Goal: Information Seeking & Learning: Learn about a topic

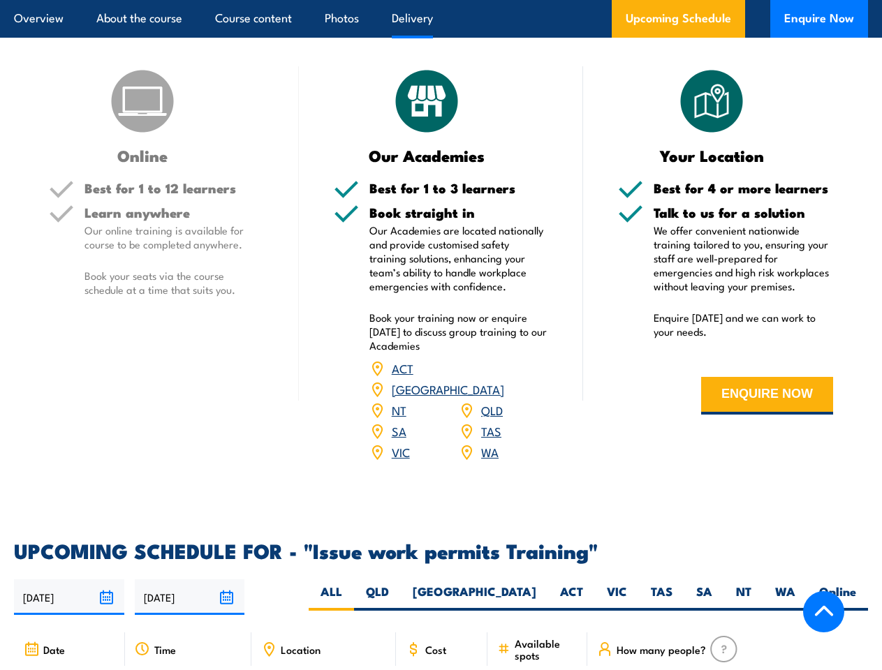
click at [441, 0] on article "Overview About the course Course content Photos Delivery Upcoming Schedule Enqu…" at bounding box center [441, 19] width 854 height 38
click at [69, 593] on input "[DATE]" at bounding box center [69, 598] width 110 height 36
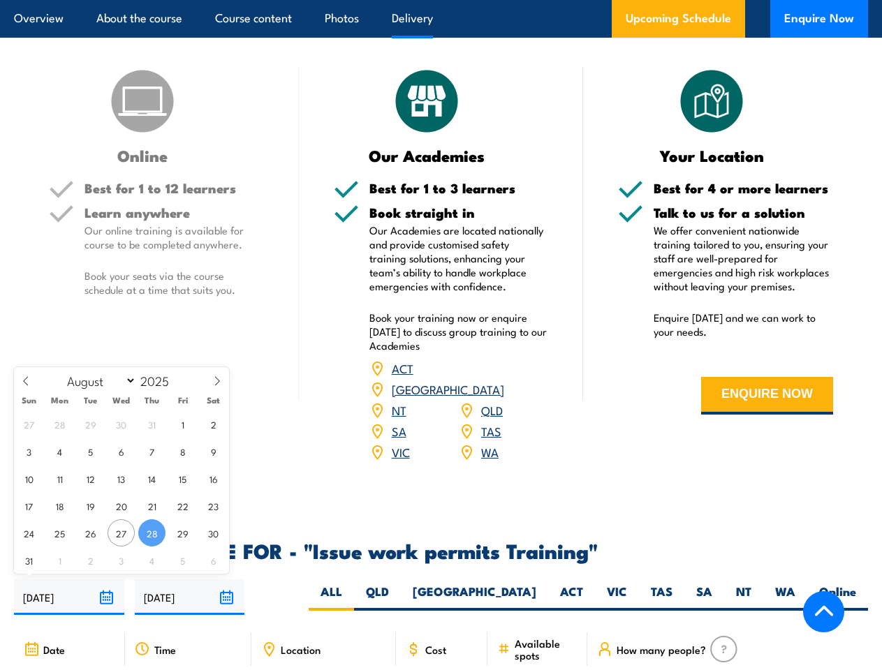
click at [190, 593] on input "[DATE]" at bounding box center [190, 598] width 110 height 36
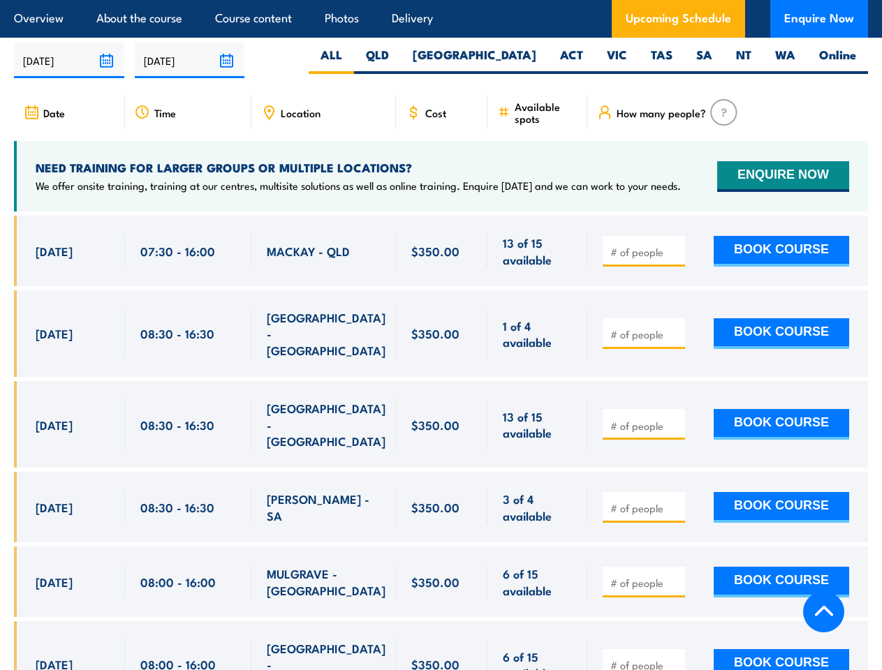
click at [441, 0] on article "Overview About the course Course content Photos Delivery Upcoming Schedule Enqu…" at bounding box center [441, 19] width 854 height 38
click at [69, 56] on input "[DATE]" at bounding box center [69, 61] width 110 height 36
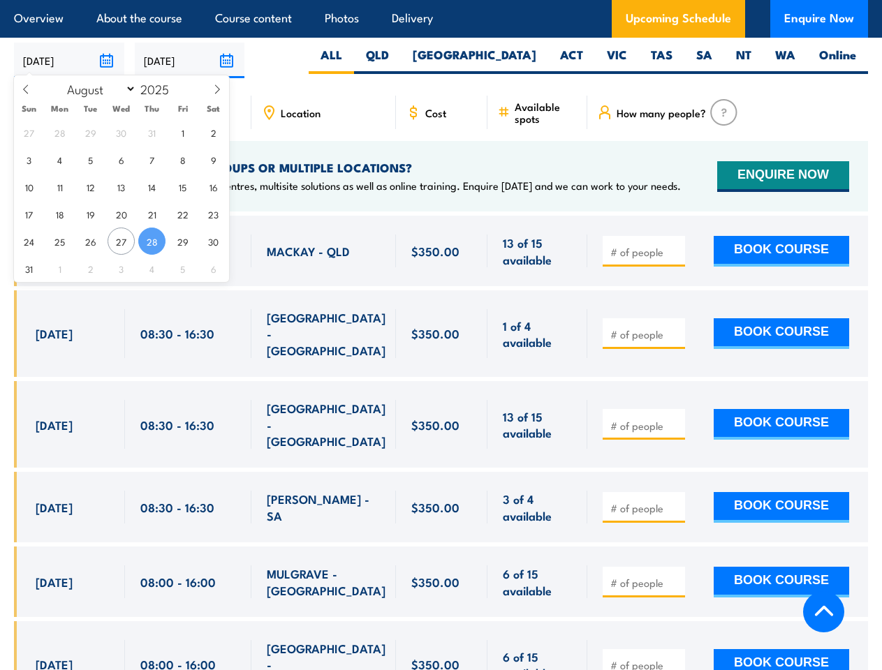
click at [190, 56] on input "[DATE]" at bounding box center [190, 61] width 110 height 36
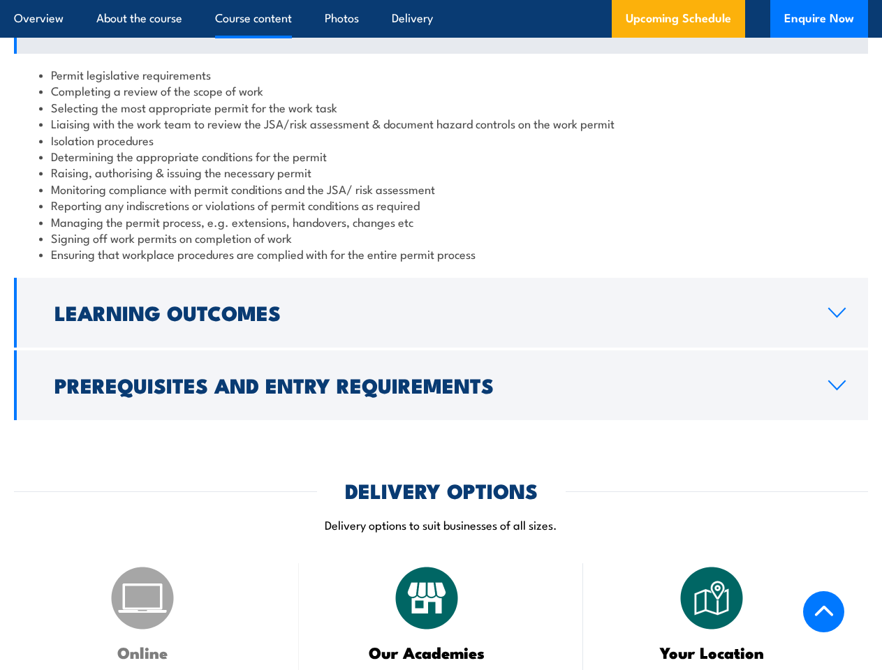
click at [441, 0] on article "Overview About the course Course content Photos Delivery Upcoming Schedule Enqu…" at bounding box center [441, 19] width 854 height 38
click at [441, 321] on h2 "Learning Outcomes" at bounding box center [429, 312] width 751 height 18
